Goal: Task Accomplishment & Management: Complete application form

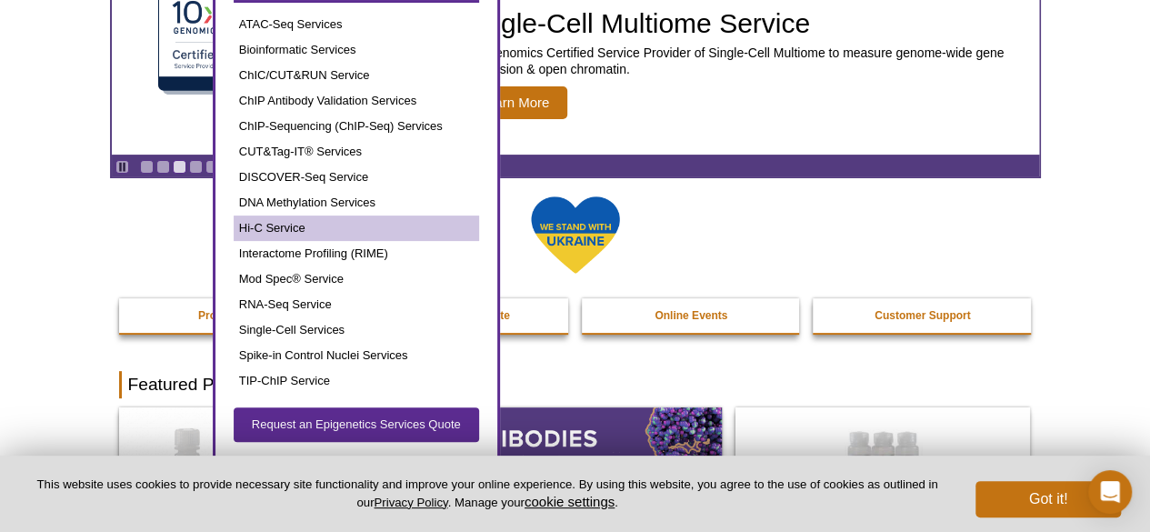
scroll to position [182, 0]
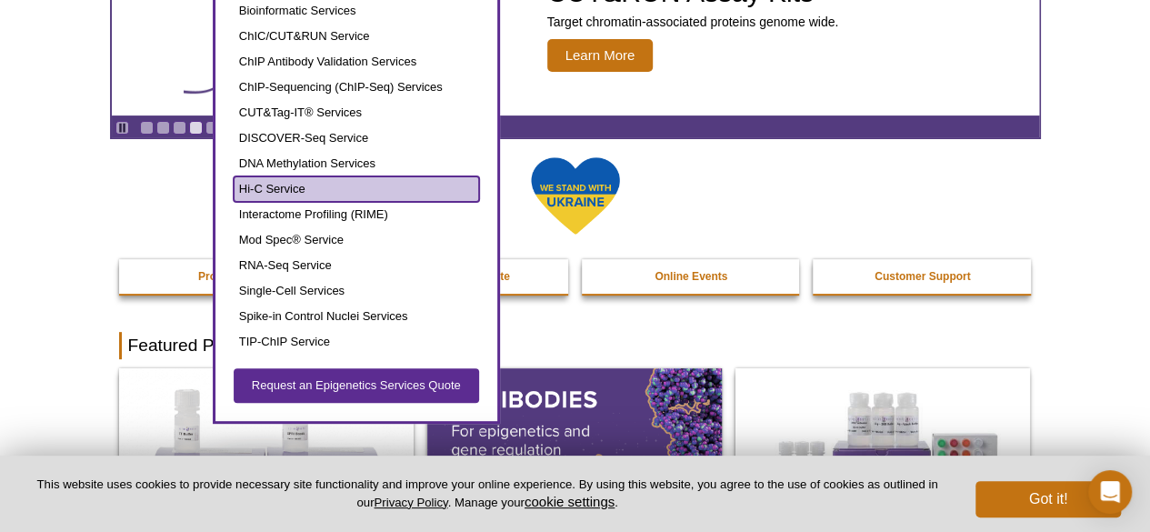
click at [273, 183] on link "Hi-C Service" at bounding box center [356, 188] width 245 height 25
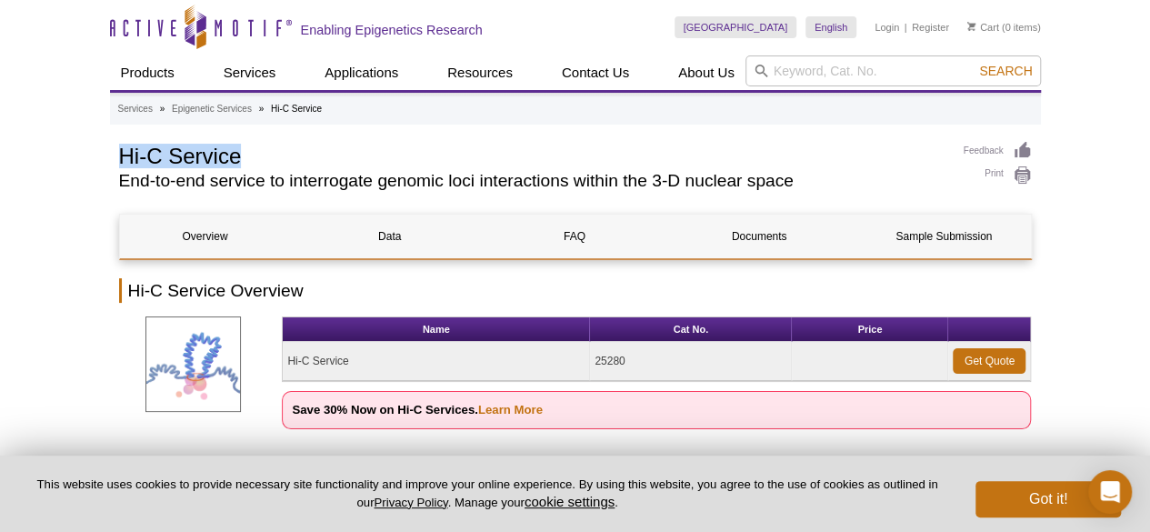
drag, startPoint x: 251, startPoint y: 161, endPoint x: 109, endPoint y: 166, distance: 141.9
copy h1 "Hi-C Service"
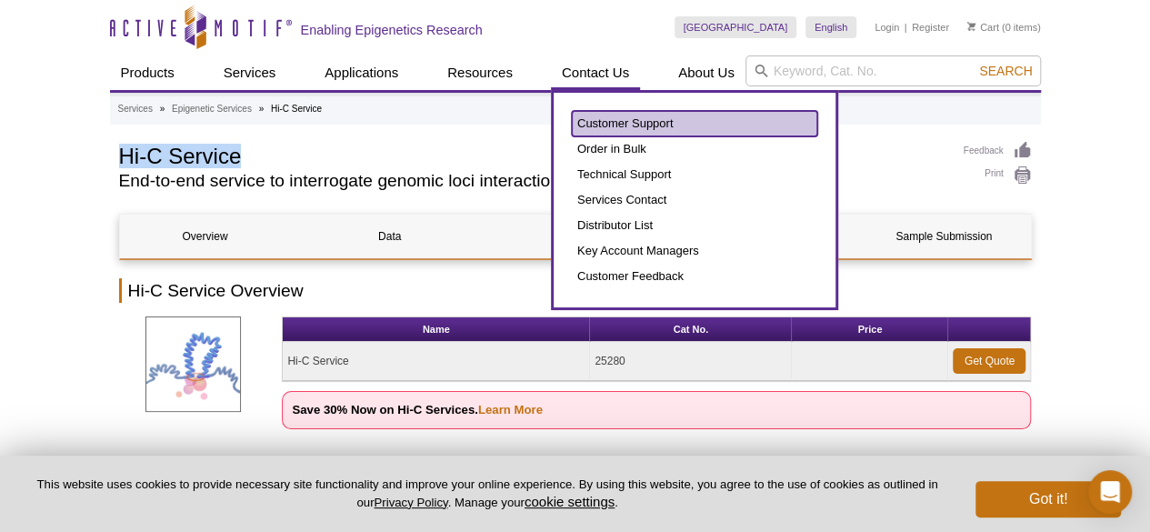
click at [606, 117] on link "Customer Support" at bounding box center [694, 123] width 245 height 25
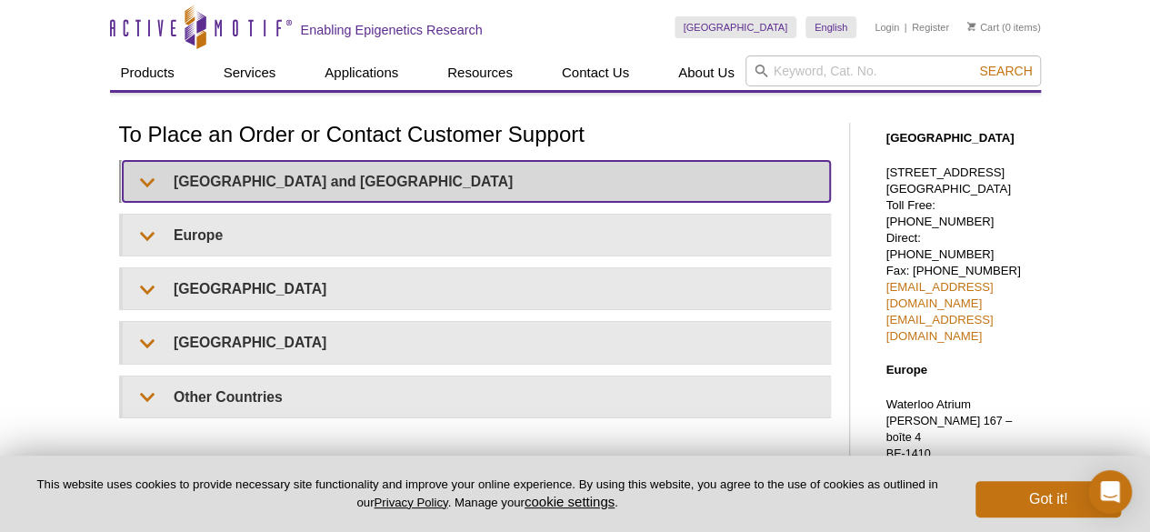
click at [238, 181] on summary "United States and Canada" at bounding box center [476, 181] width 707 height 41
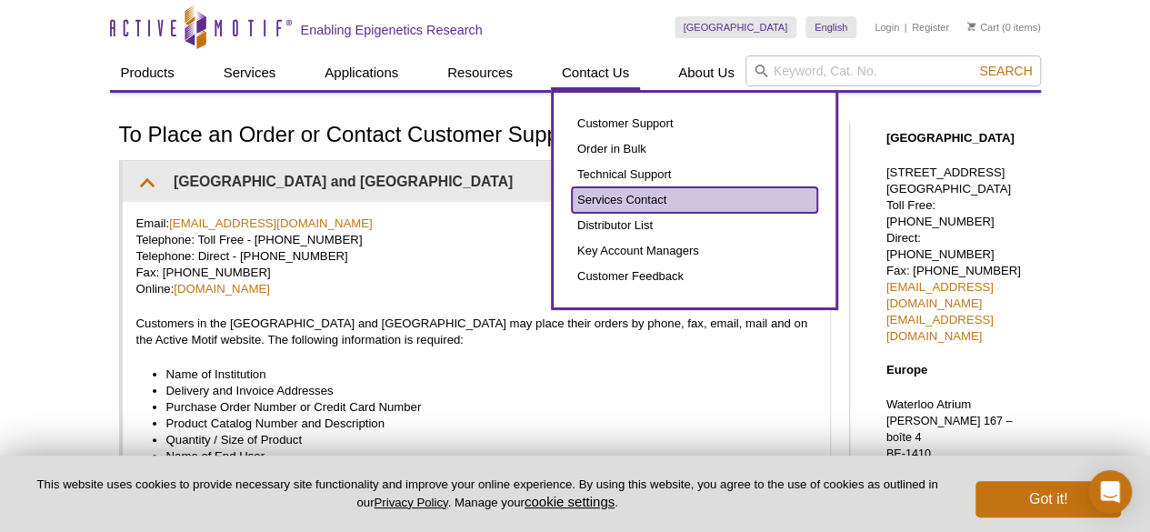
click at [649, 199] on link "Services Contact" at bounding box center [694, 199] width 245 height 25
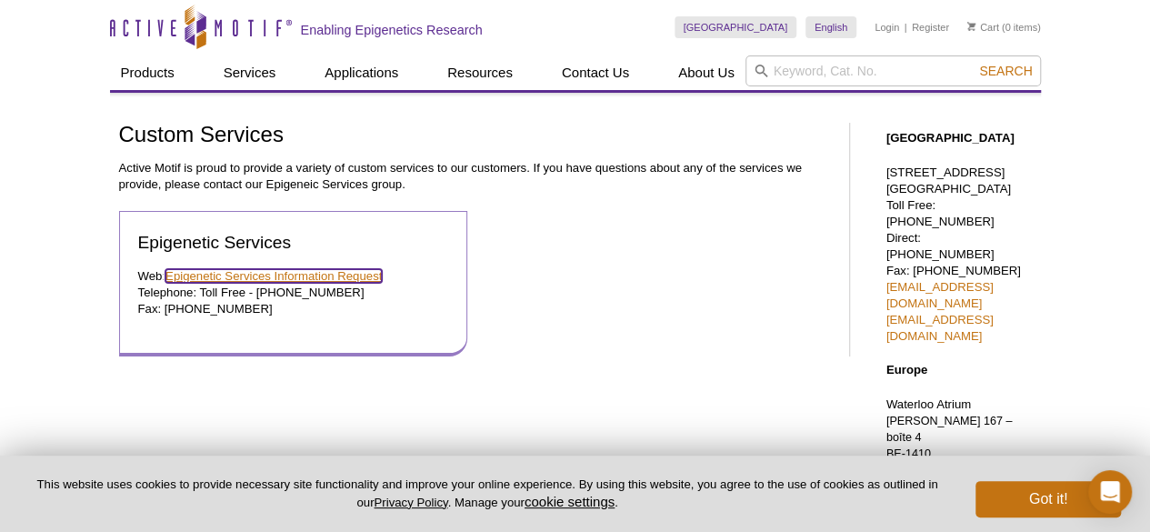
click at [340, 277] on link "Epigenetic Services Information Request" at bounding box center [273, 276] width 216 height 14
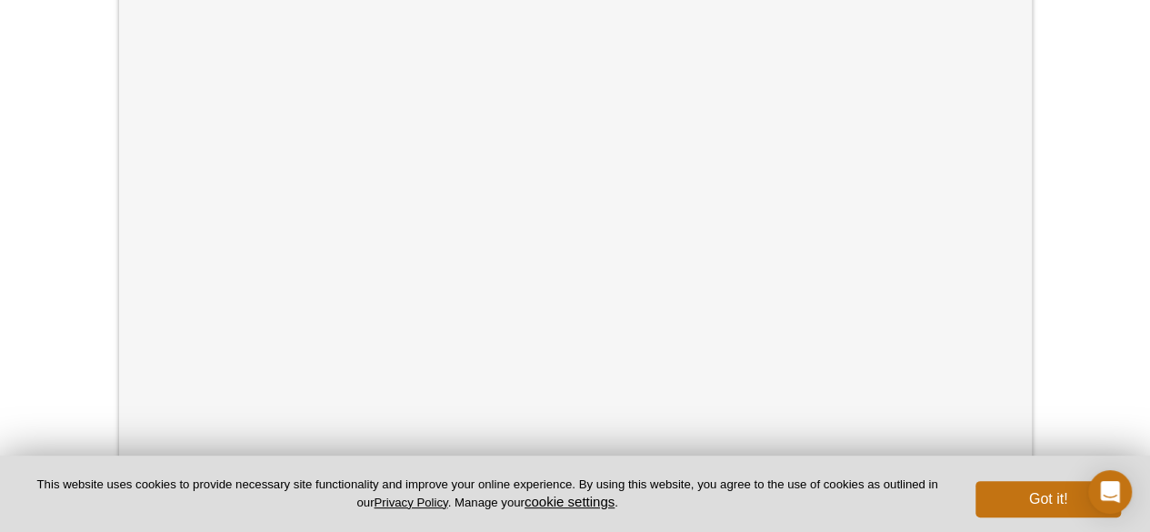
scroll to position [636, 0]
